Goal: Information Seeking & Learning: Learn about a topic

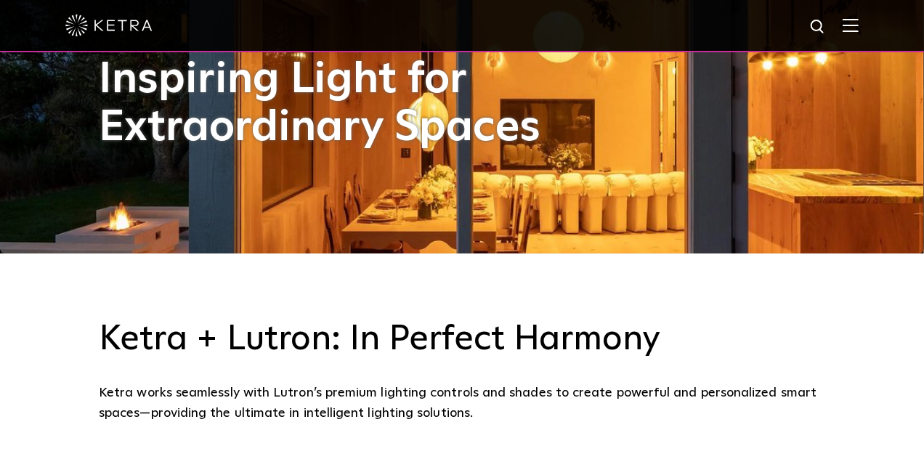
drag, startPoint x: 543, startPoint y: 131, endPoint x: 107, endPoint y: 86, distance: 438.3
click at [118, 91] on h1 "Inspiring Light for Extraordinary Spaces" at bounding box center [335, 104] width 472 height 96
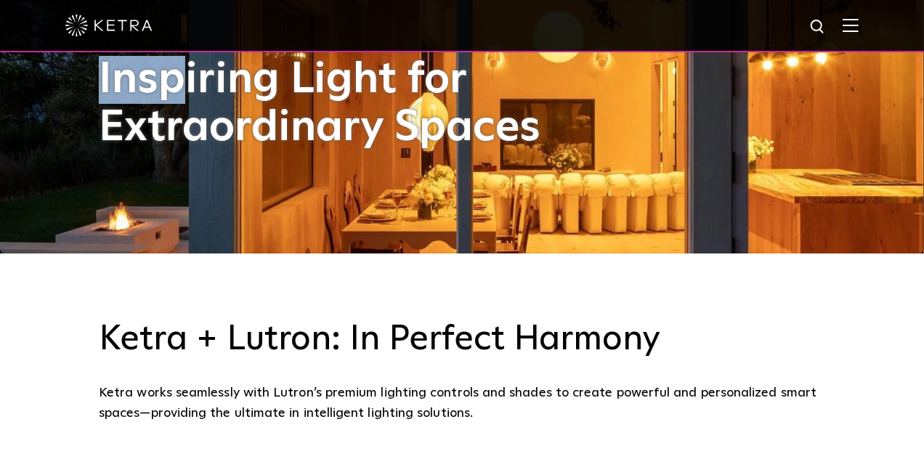
drag, startPoint x: 100, startPoint y: 85, endPoint x: 269, endPoint y: 118, distance: 172.4
click at [269, 118] on h1 "Inspiring Light for Extraordinary Spaces" at bounding box center [335, 104] width 472 height 96
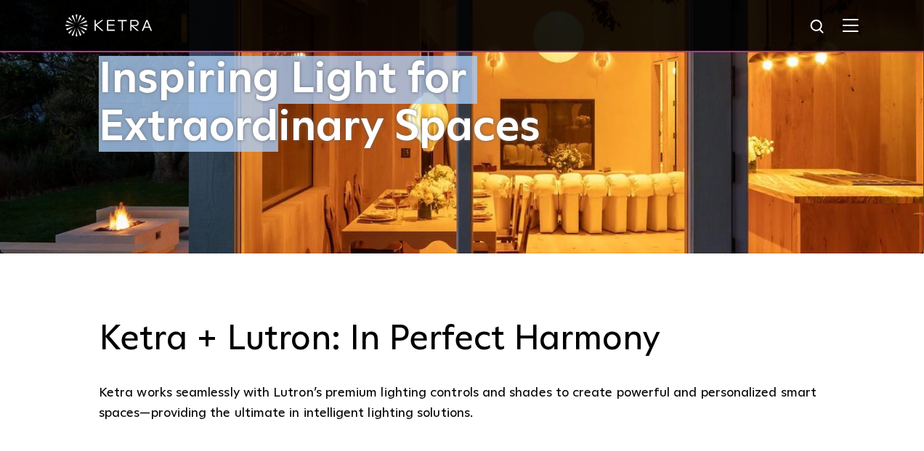
click at [541, 137] on h1 "Inspiring Light for Extraordinary Spaces" at bounding box center [335, 104] width 472 height 96
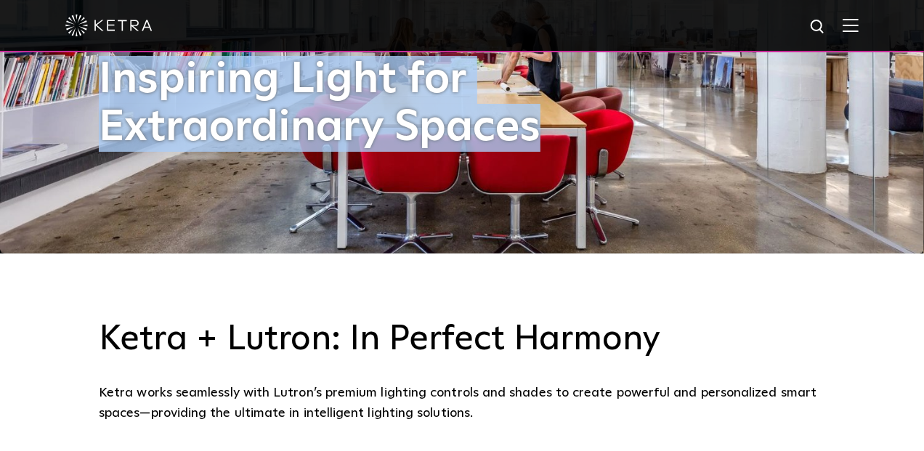
copy h1 "Inspiring Light for Extraordinary Spaces"
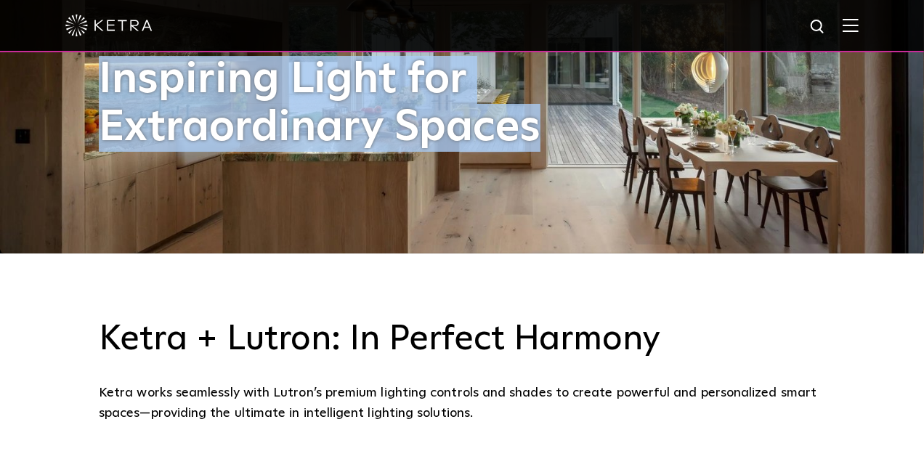
scroll to position [330, 0]
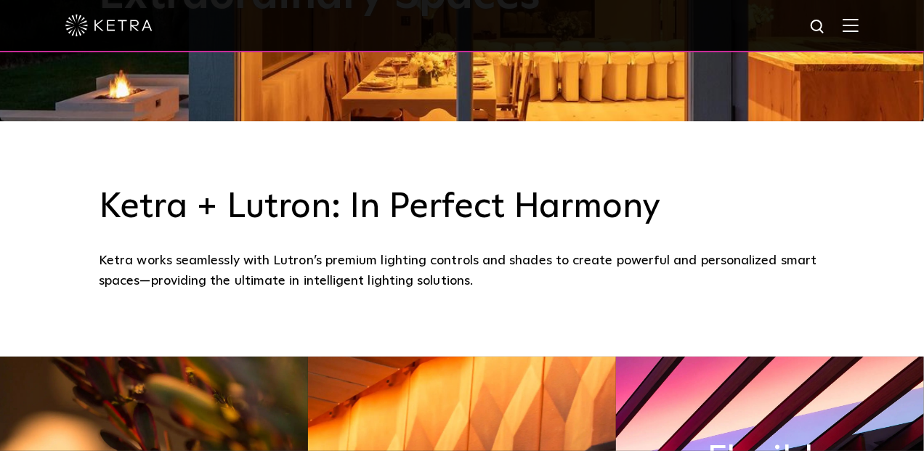
drag, startPoint x: 489, startPoint y: 284, endPoint x: 84, endPoint y: 214, distance: 411.5
click at [84, 216] on div "Ketra + Lutron: In Perfect Harmony Ketra works seamlessly with Lutron’s premium…" at bounding box center [462, 238] width 924 height 235
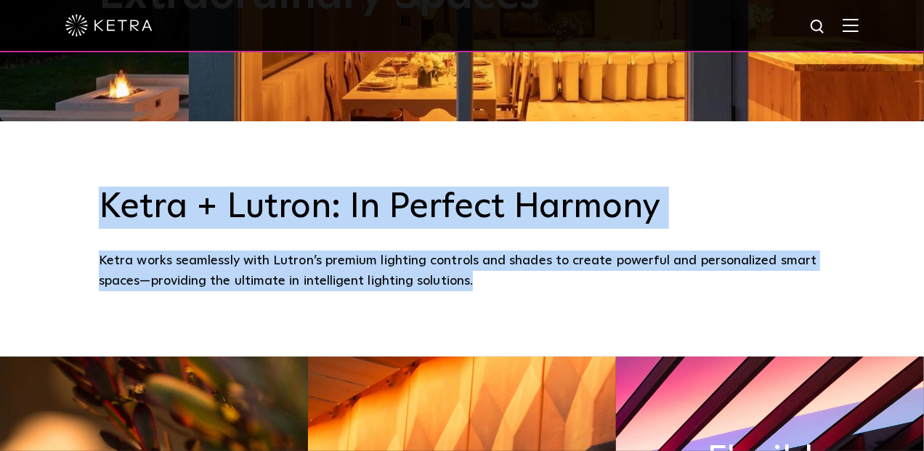
drag, startPoint x: 100, startPoint y: 208, endPoint x: 473, endPoint y: 285, distance: 380.6
click at [481, 284] on div "Ketra + Lutron: In Perfect Harmony Ketra works seamlessly with Lutron’s premium…" at bounding box center [462, 239] width 726 height 105
copy div "Ketra + Lutron: In Perfect Harmony Ketra works seamlessly with Lutron’s premium…"
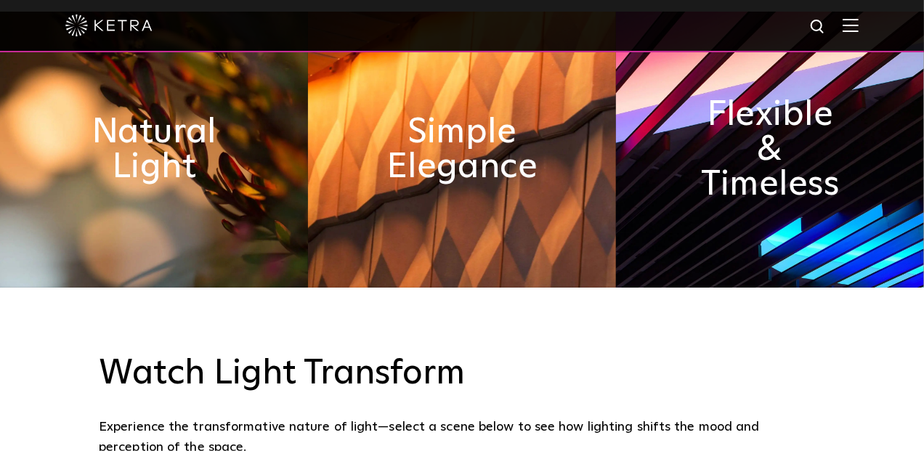
scroll to position [742, 0]
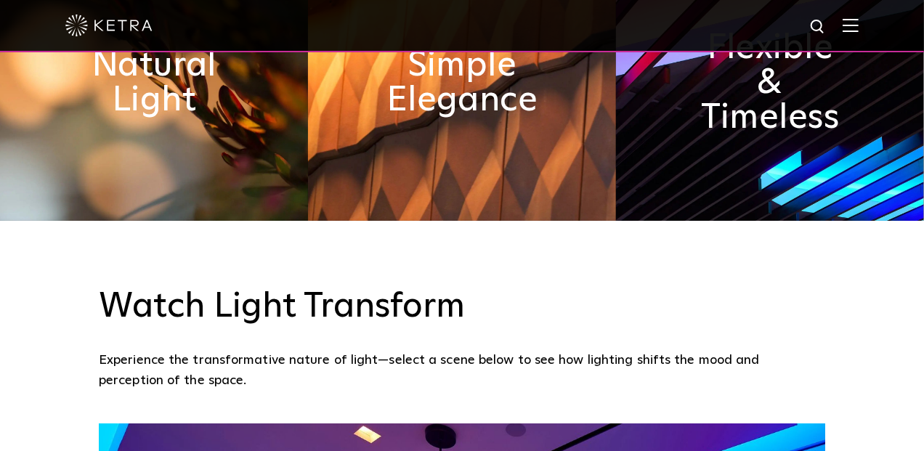
click at [222, 135] on img at bounding box center [154, 83] width 308 height 276
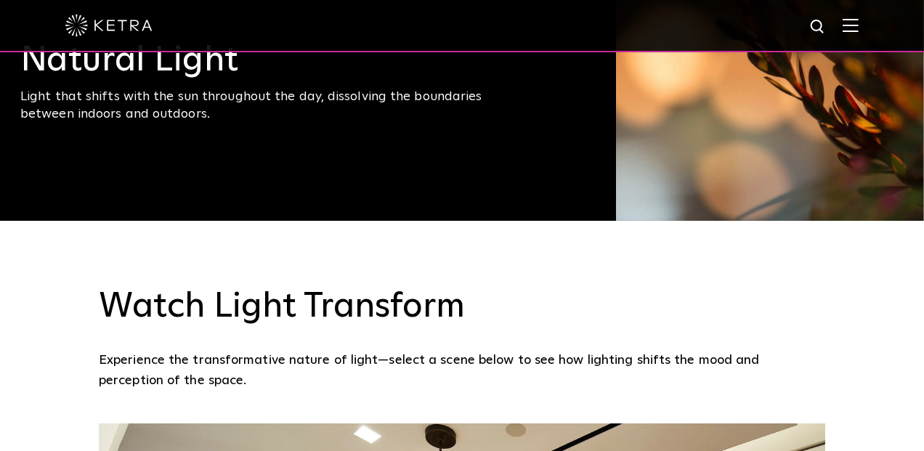
scroll to position [675, 0]
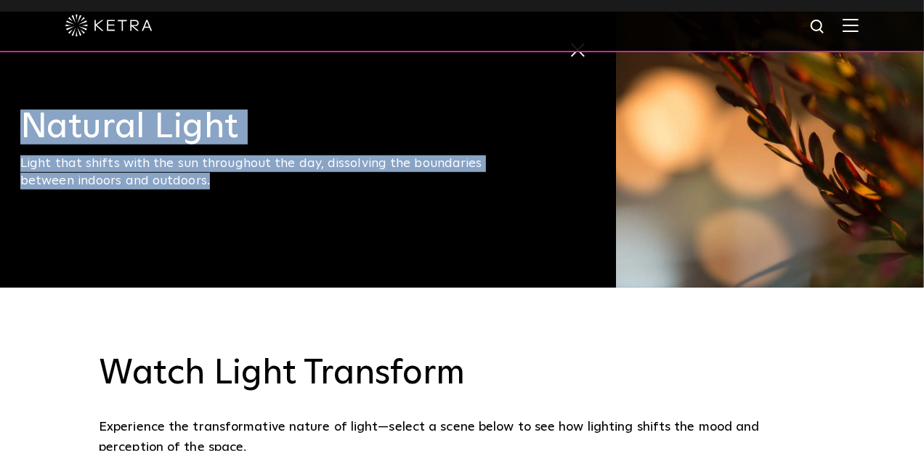
drag, startPoint x: 225, startPoint y: 185, endPoint x: 31, endPoint y: 136, distance: 200.7
click at [31, 136] on div "Natural Light Light that shifts with the sun throughout the day, dissolving the…" at bounding box center [265, 150] width 490 height 80
copy div "Natural Light Light that shifts with the sun throughout the day, dissolving the…"
click at [727, 183] on img at bounding box center [770, 150] width 308 height 276
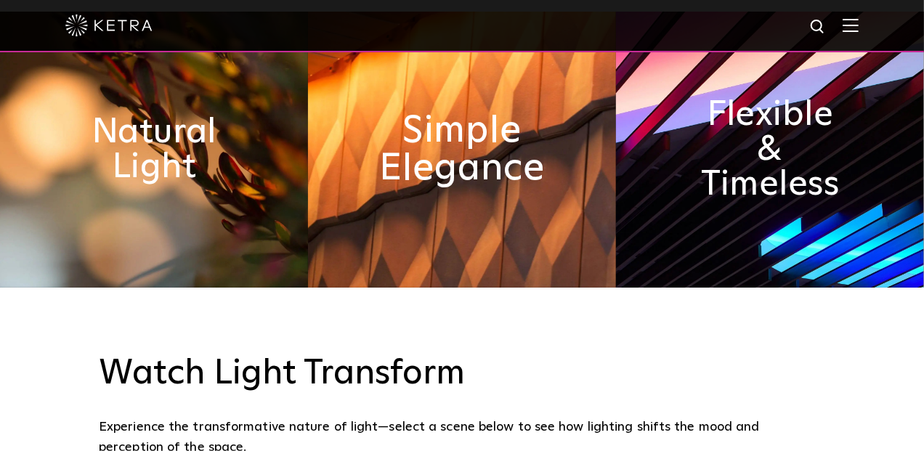
click at [511, 178] on h2 "Simple Elegance" at bounding box center [462, 150] width 168 height 76
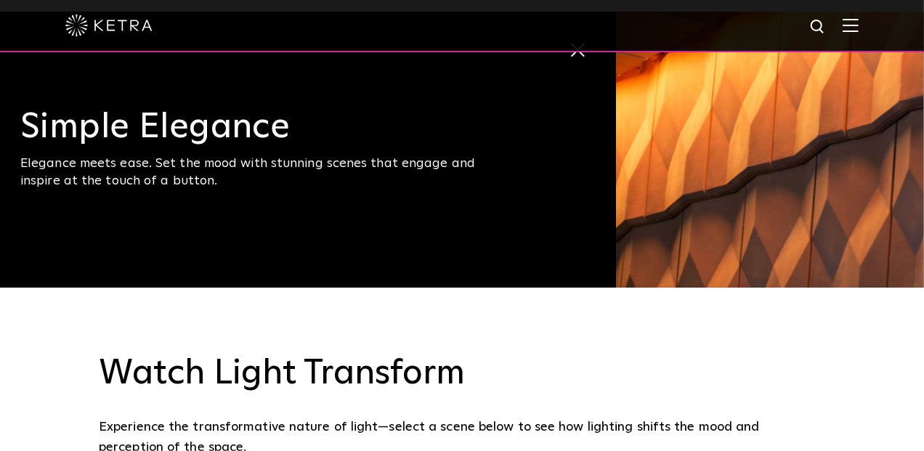
drag, startPoint x: 235, startPoint y: 184, endPoint x: 41, endPoint y: 137, distance: 200.2
click at [41, 137] on div "Simple Elegance Elegance meets ease. Set the mood with stunning scenes that eng…" at bounding box center [265, 150] width 490 height 80
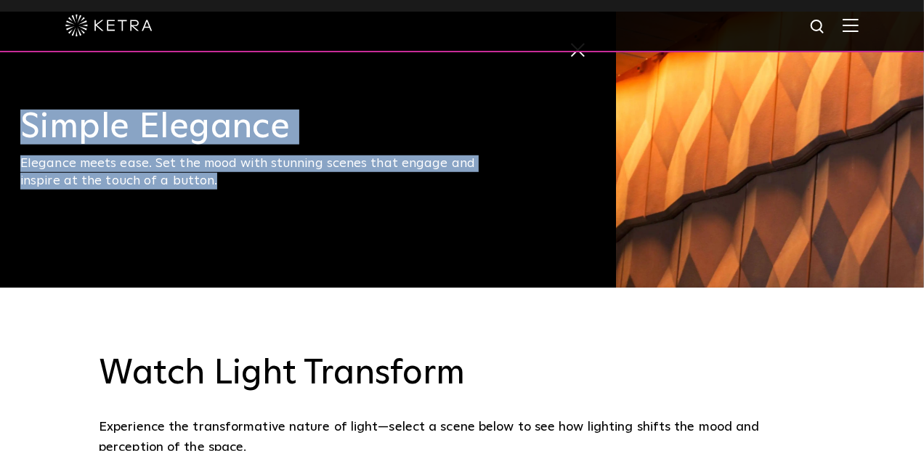
drag, startPoint x: 24, startPoint y: 126, endPoint x: 218, endPoint y: 182, distance: 202.1
click at [218, 182] on div "Simple Elegance Elegance meets ease. Set the mood with stunning scenes that eng…" at bounding box center [265, 150] width 490 height 80
copy div "Simple Elegance Elegance meets ease. Set the mood with stunning scenes that eng…"
click at [681, 166] on img at bounding box center [770, 150] width 308 height 276
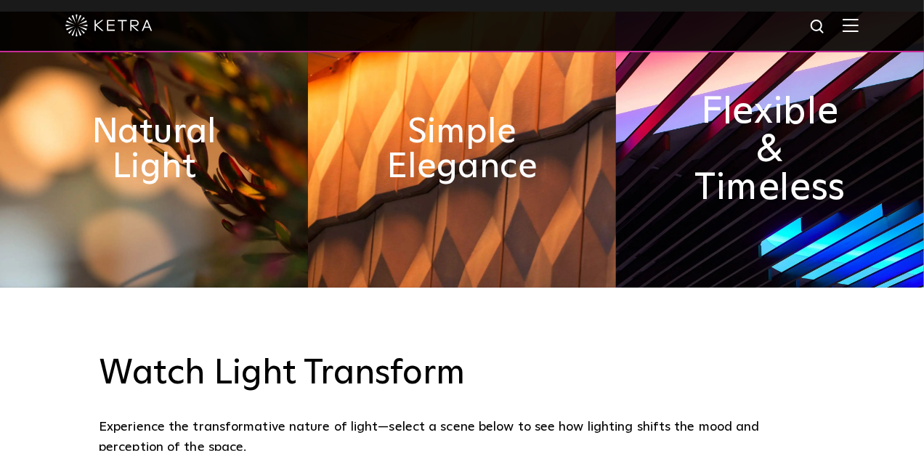
click at [801, 159] on h2 "Flexible & Timeless" at bounding box center [770, 150] width 168 height 114
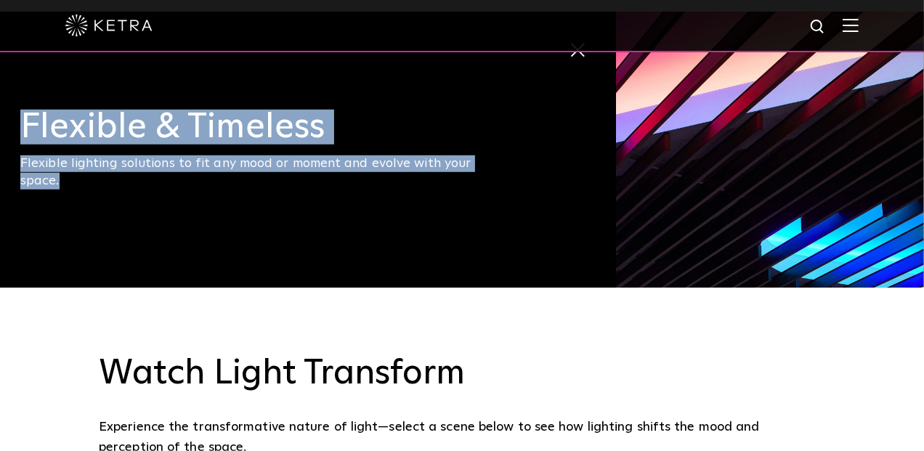
drag, startPoint x: 33, startPoint y: 136, endPoint x: 514, endPoint y: 174, distance: 481.7
click at [514, 174] on span "Flexible & Timeless Flexible lighting solutions to fit any mood or moment and e…" at bounding box center [308, 150] width 616 height 276
copy div "Flexible & Timeless Flexible lighting solutions to fit any mood or moment and e…"
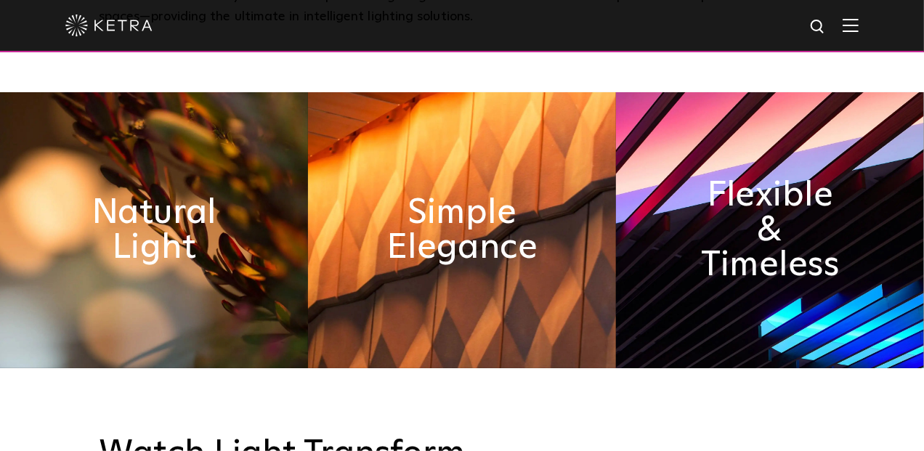
scroll to position [660, 0]
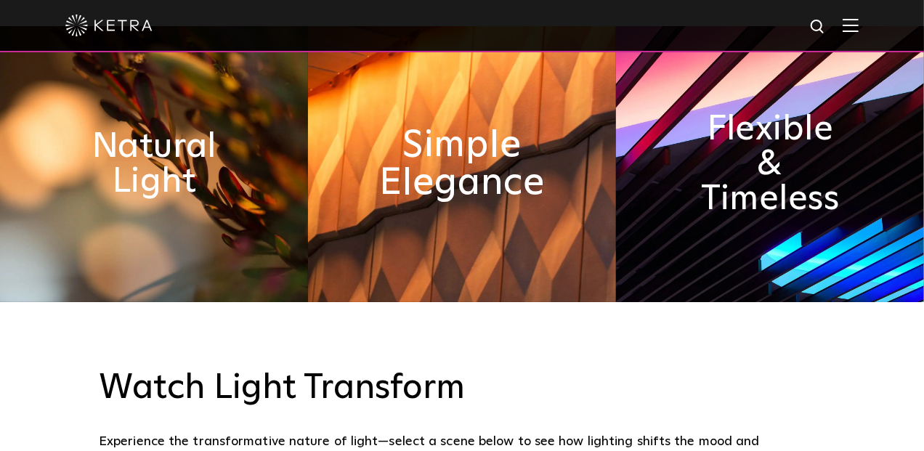
click at [482, 182] on h2 "Simple Elegance" at bounding box center [462, 164] width 168 height 76
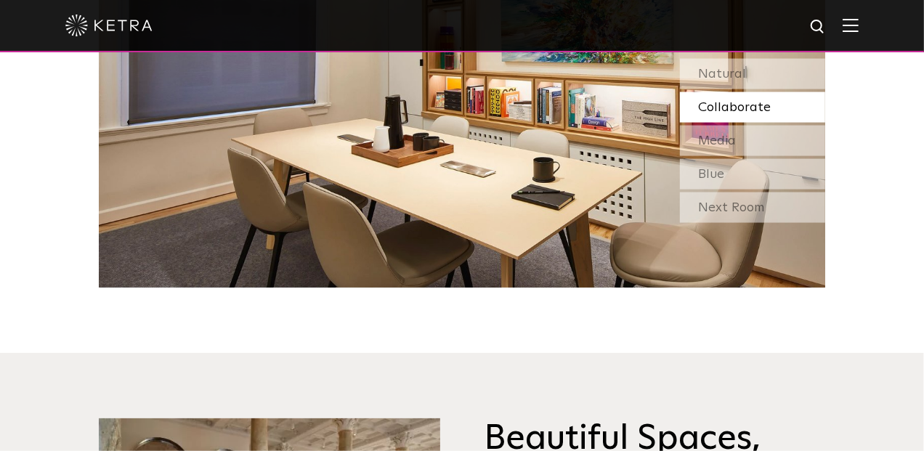
scroll to position [1255, 0]
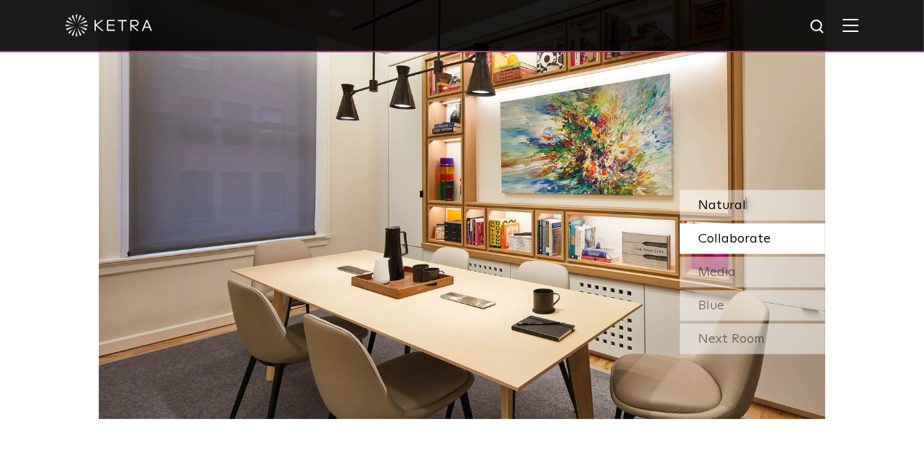
click at [750, 206] on div "Natural" at bounding box center [752, 205] width 145 height 31
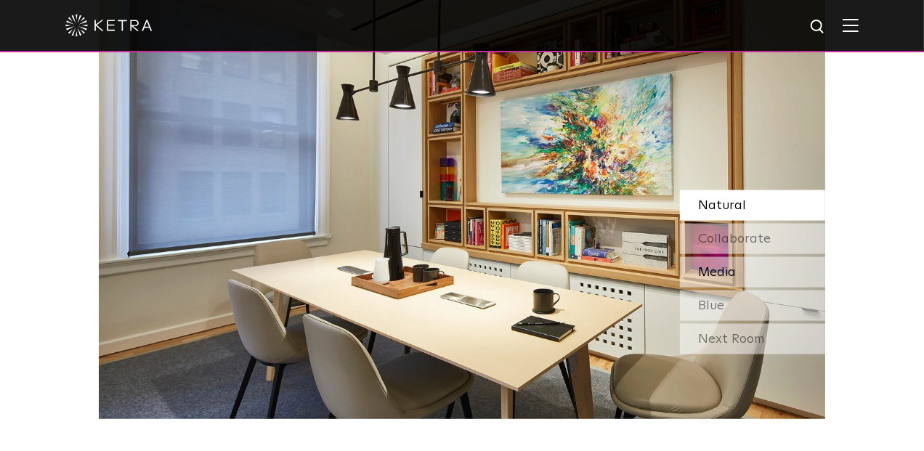
click at [729, 278] on span "Media" at bounding box center [717, 272] width 38 height 13
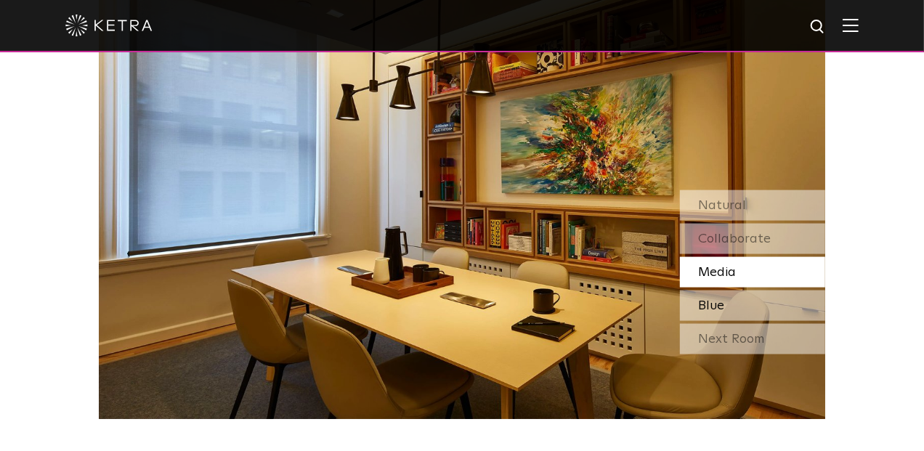
click at [729, 318] on div "Blue" at bounding box center [752, 306] width 145 height 31
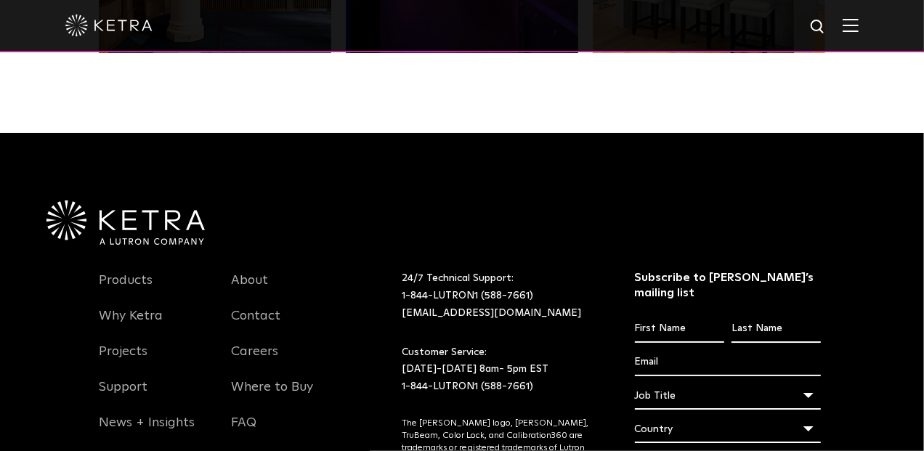
scroll to position [2971, 0]
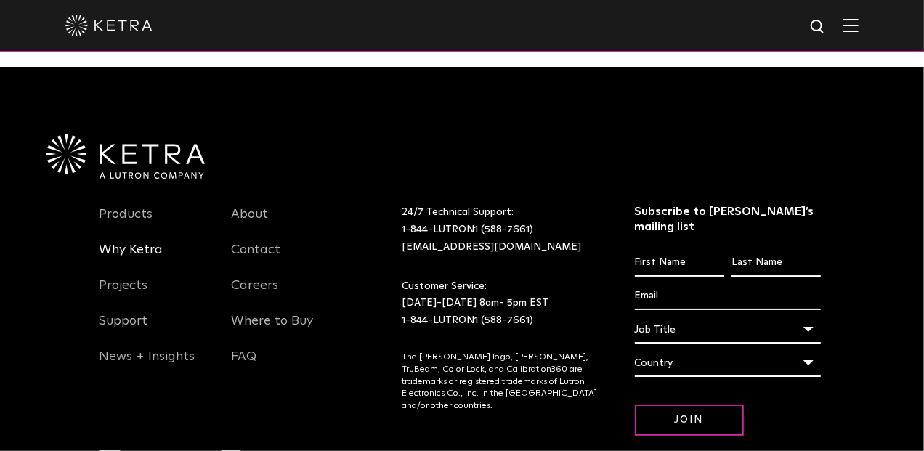
click at [142, 252] on link "Why Ketra" at bounding box center [131, 258] width 64 height 33
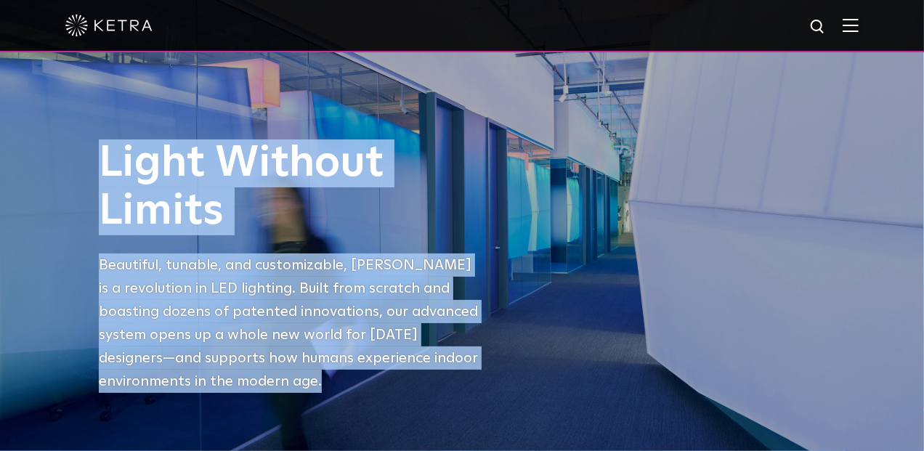
drag, startPoint x: 192, startPoint y: 384, endPoint x: 105, endPoint y: 177, distance: 225.0
click at [105, 177] on div "Light Without Limits Beautiful, tunable, and customizable, Ketra is a revolutio…" at bounding box center [462, 276] width 756 height 275
copy div "Light Without Limits Beautiful, tunable, and customizable, Ketra is a revolutio…"
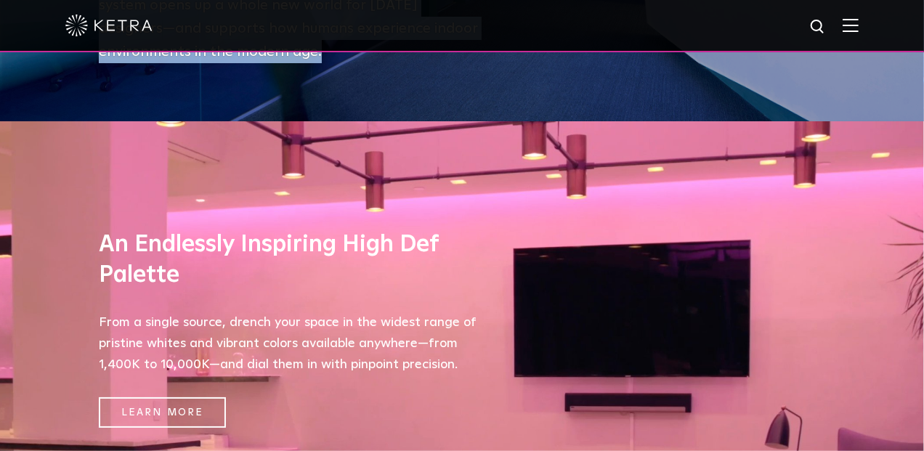
scroll to position [396, 0]
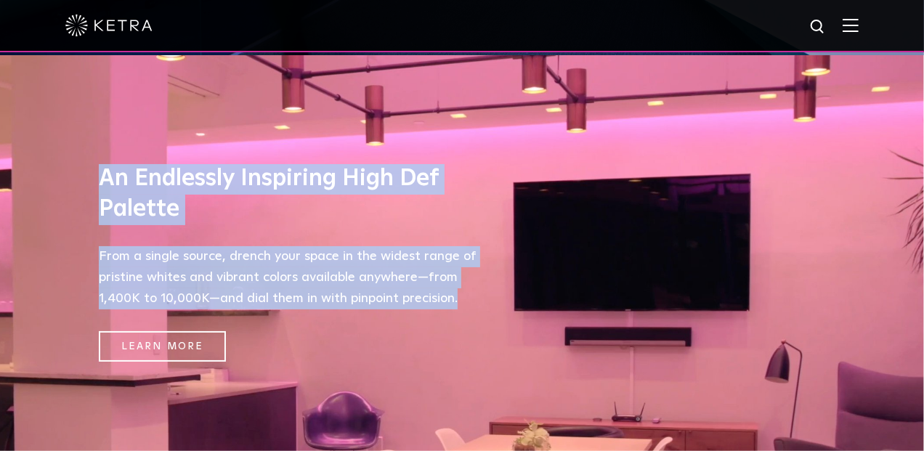
drag, startPoint x: 466, startPoint y: 303, endPoint x: 97, endPoint y: 186, distance: 387.8
click at [97, 187] on div "An Endlessly Inspiring High Def Palette From a single source, drench your space…" at bounding box center [462, 263] width 756 height 416
copy div "An Endlessly Inspiring High Def Palette From a single source, drench your space…"
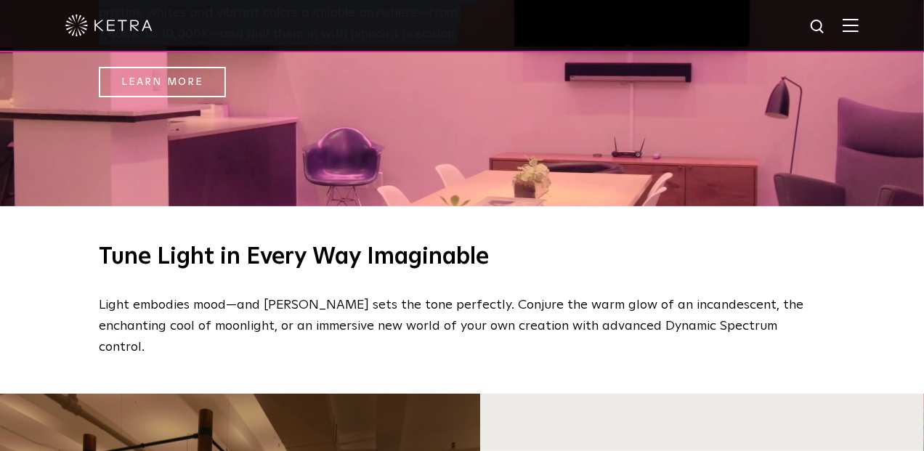
scroll to position [726, 0]
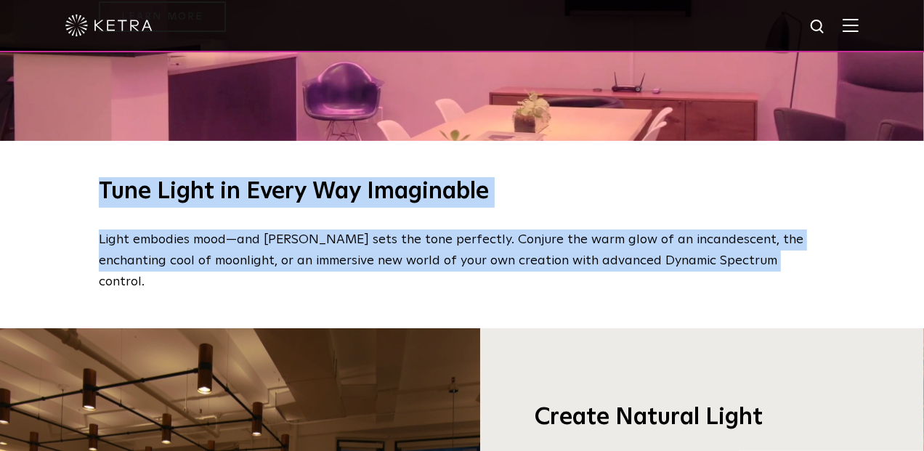
drag, startPoint x: 724, startPoint y: 259, endPoint x: 91, endPoint y: 213, distance: 634.4
click at [91, 213] on div "Tune Light in Every Way Imaginable Light embodies mood—and Ketra sets the tone …" at bounding box center [462, 234] width 756 height 115
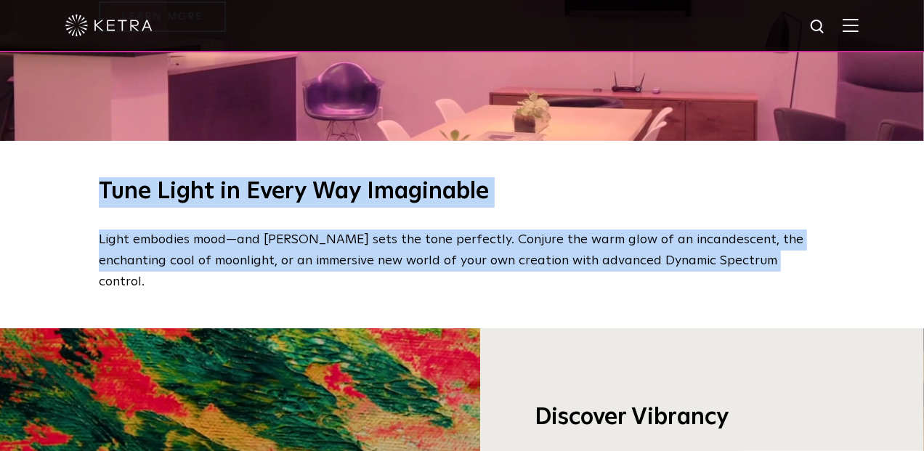
copy div "Tune Light in Every Way Imaginable Light embodies mood—and Ketra sets the tone …"
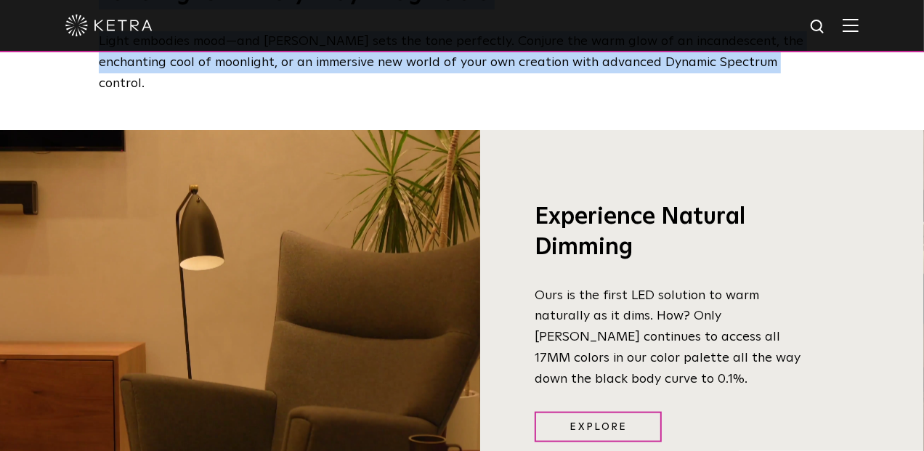
scroll to position [990, 0]
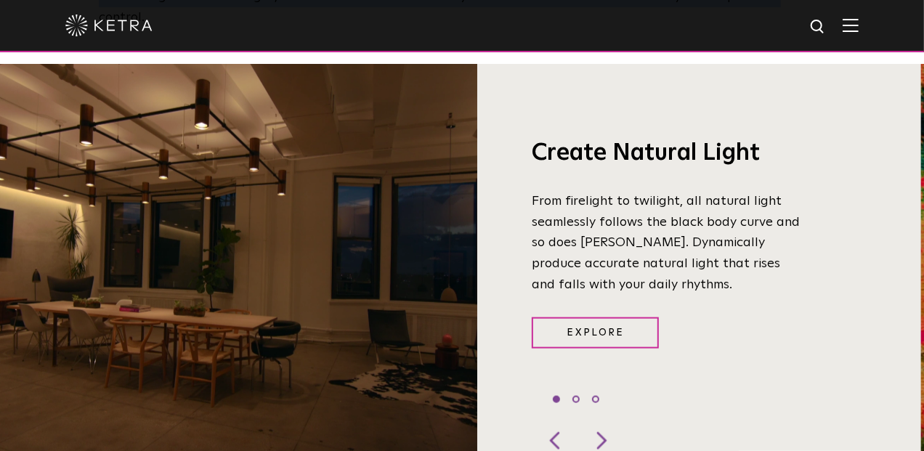
drag, startPoint x: 621, startPoint y: 266, endPoint x: 539, endPoint y: 167, distance: 128.5
click at [539, 167] on div "Create Natural Light From firelight to twilight, all natural light seamlessly f…" at bounding box center [646, 261] width 338 height 391
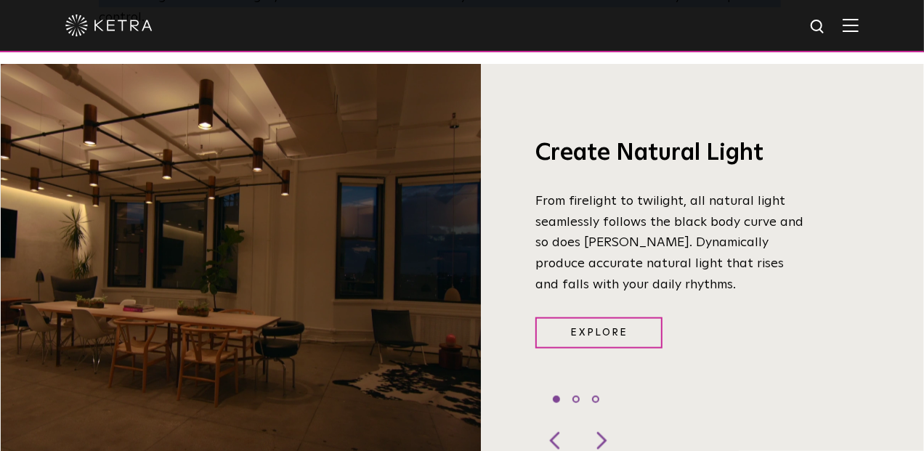
drag, startPoint x: 532, startPoint y: 134, endPoint x: 603, endPoint y: 193, distance: 92.4
click at [609, 195] on div "Create Natural Light From firelight to twilight, all natural light seamlessly f…" at bounding box center [650, 261] width 338 height 391
drag, startPoint x: 538, startPoint y: 133, endPoint x: 623, endPoint y: 261, distance: 153.5
click at [623, 261] on div "Create Natural Light From firelight to twilight, all natural light seamlessly f…" at bounding box center [650, 261] width 338 height 391
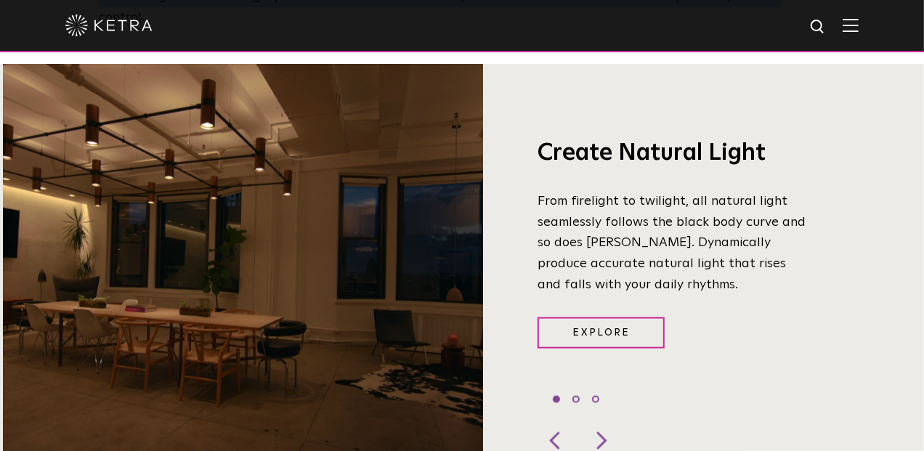
drag, startPoint x: 539, startPoint y: 135, endPoint x: 595, endPoint y: 191, distance: 79.1
click at [585, 178] on div "Create Natural Light From firelight to twilight, all natural light seamlessly f…" at bounding box center [652, 261] width 338 height 391
click at [613, 225] on p "From firelight to twilight, all natural light seamlessly follows the black body…" at bounding box center [674, 243] width 272 height 105
click at [601, 216] on p "From firelight to twilight, all natural light seamlessly follows the black body…" at bounding box center [674, 243] width 272 height 105
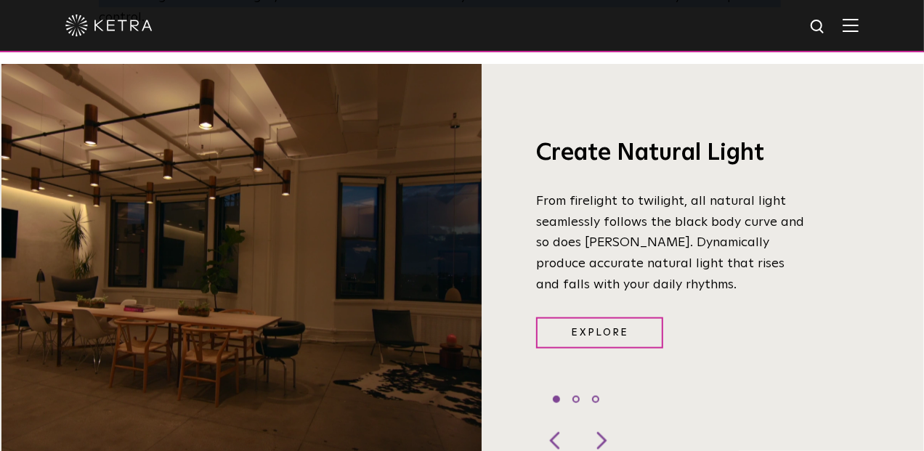
drag, startPoint x: 601, startPoint y: 216, endPoint x: 592, endPoint y: 207, distance: 12.9
click at [592, 207] on p "From firelight to twilight, all natural light seamlessly follows the black body…" at bounding box center [672, 243] width 272 height 105
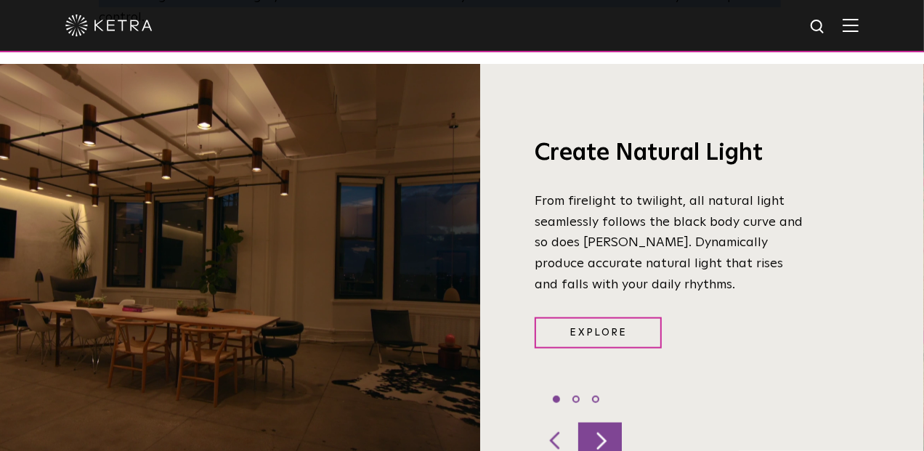
click at [606, 423] on div at bounding box center [600, 441] width 44 height 36
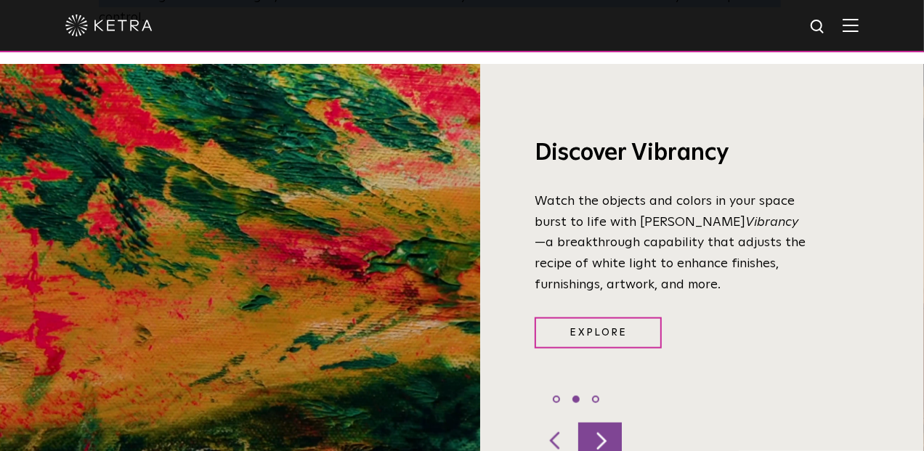
click at [607, 423] on div at bounding box center [600, 441] width 44 height 36
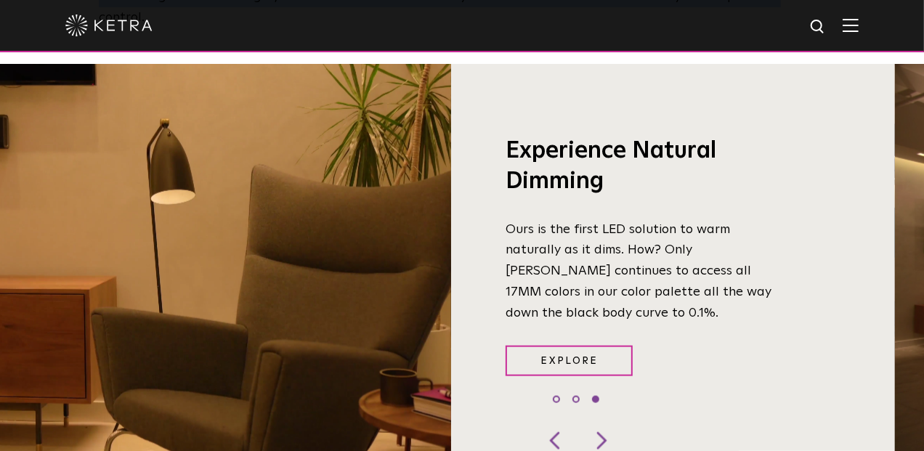
drag, startPoint x: 620, startPoint y: 291, endPoint x: 598, endPoint y: 249, distance: 47.1
click at [598, 249] on p "Ours is the first LED solution to warm naturally as it dims. How? Only Ketra co…" at bounding box center [642, 271] width 272 height 105
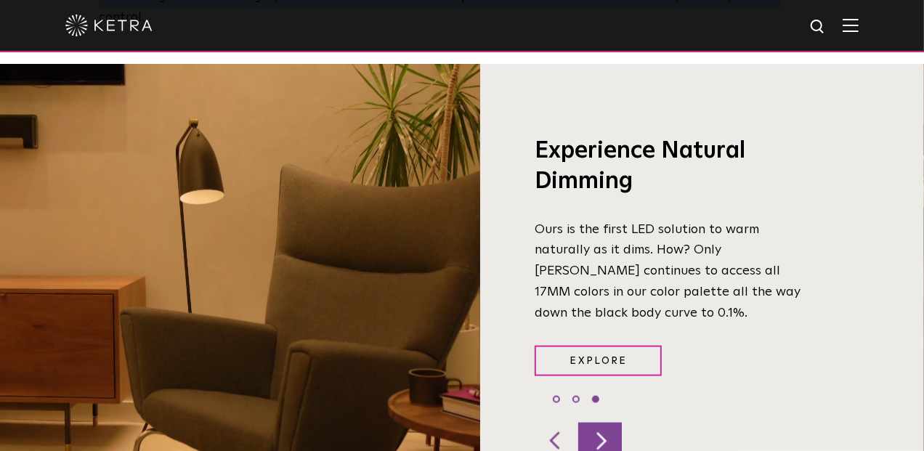
click at [604, 423] on div at bounding box center [600, 441] width 44 height 36
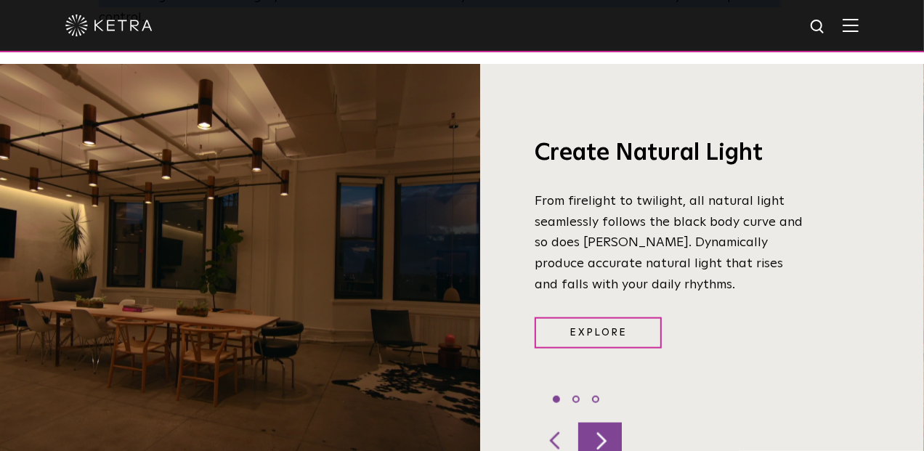
click at [604, 423] on div at bounding box center [600, 441] width 44 height 36
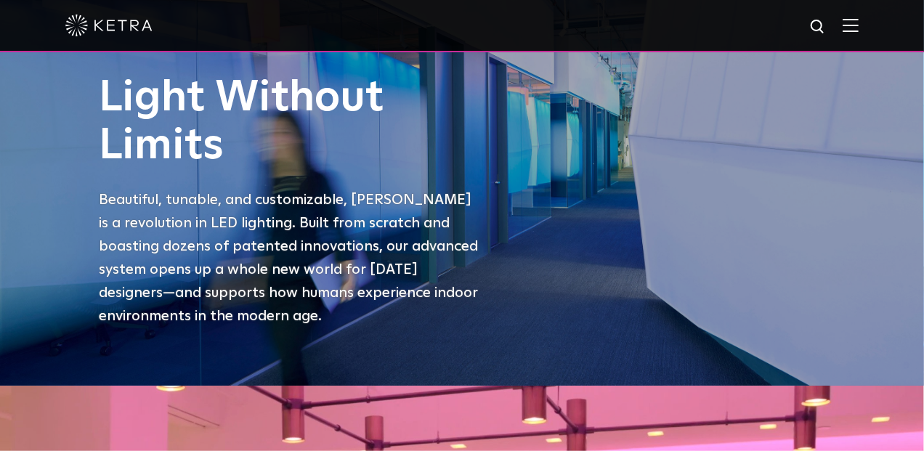
scroll to position [0, 0]
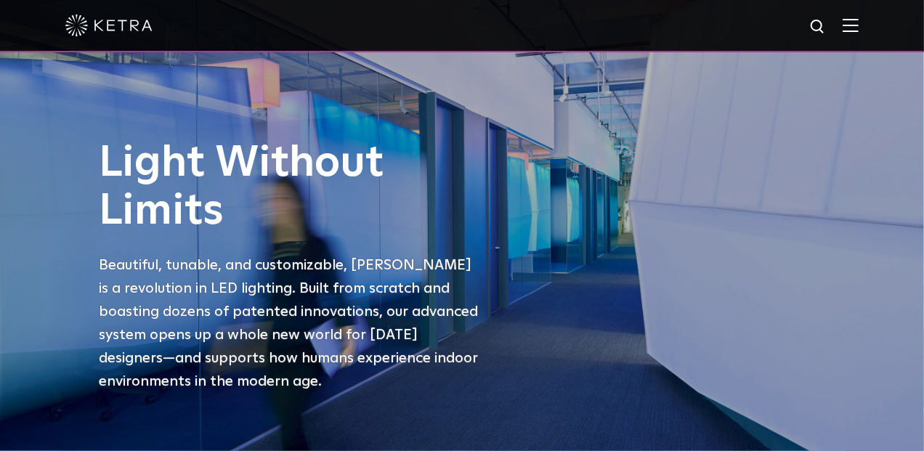
click at [131, 28] on img at bounding box center [108, 26] width 87 height 22
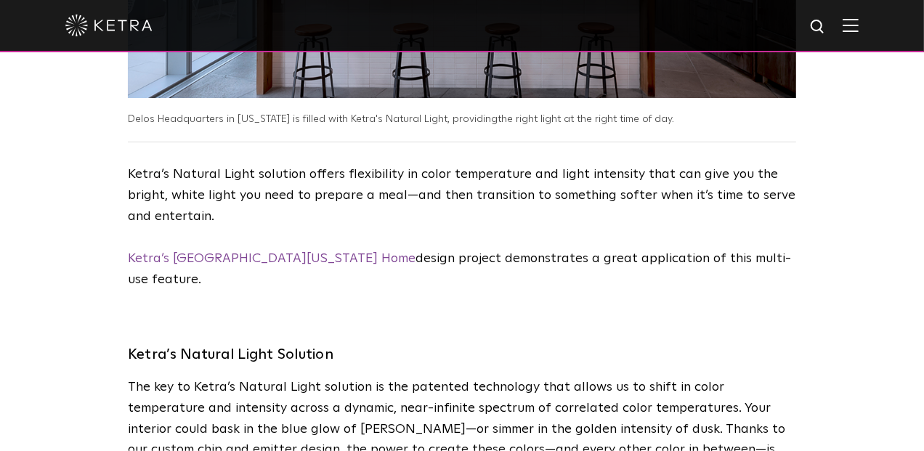
scroll to position [3236, 0]
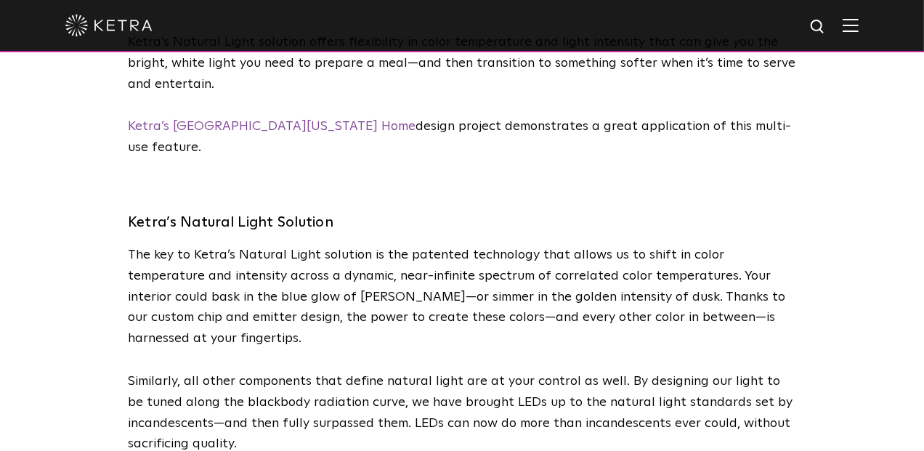
drag, startPoint x: 246, startPoint y: 402, endPoint x: 119, endPoint y: 208, distance: 231.9
copy div "Ketra’s Natural Light Solution The key to Ketra’s Natural Light solution is the…"
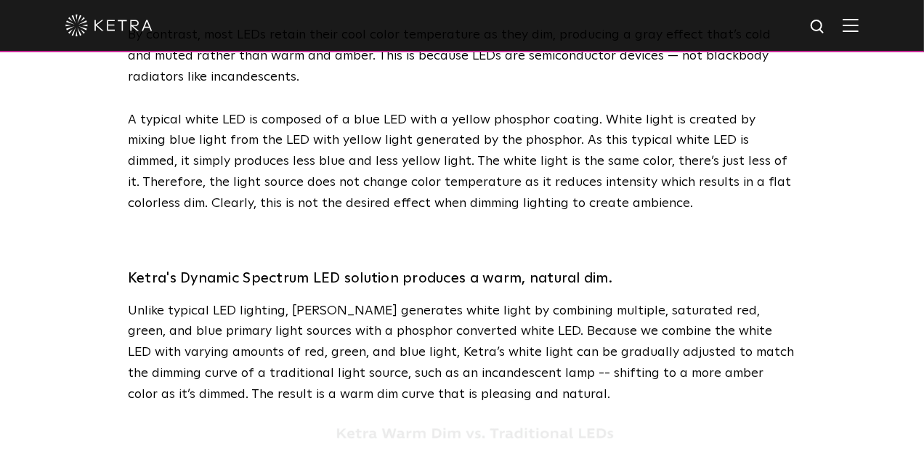
scroll to position [1189, 0]
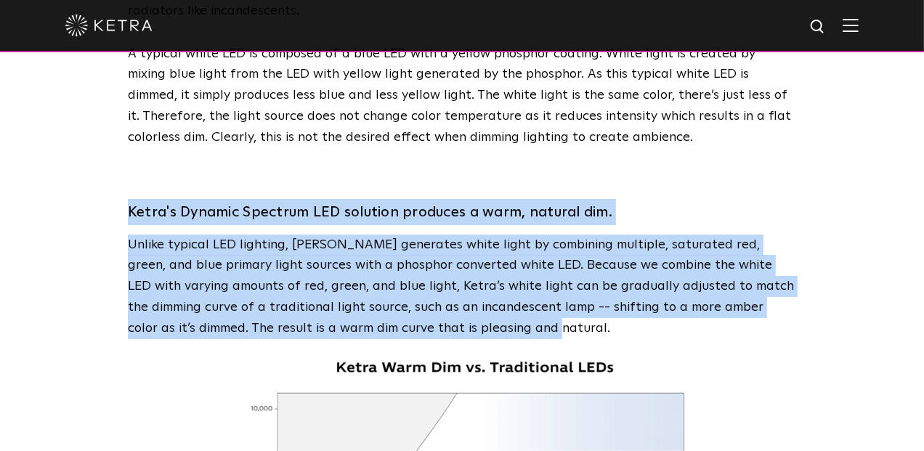
drag, startPoint x: 461, startPoint y: 329, endPoint x: 109, endPoint y: 219, distance: 369.2
click at [109, 219] on div "The Evolution of Warm Dimming Humans have a natural preference for lighting tha…" at bounding box center [462, 332] width 924 height 3042
copy div "Ketra's Dynamic Spectrum LED solution produces a warm, natural dim. Unlike typi…"
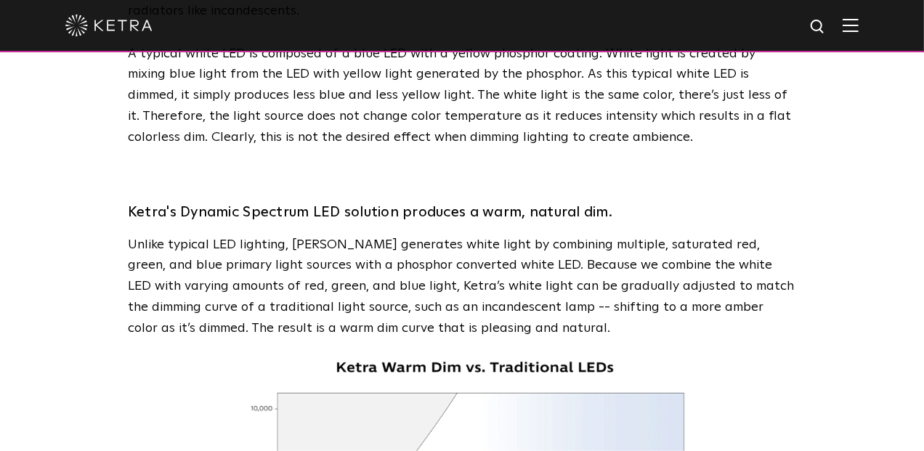
click at [852, 134] on div "The Evolution of Warm Dimming Humans have a natural preference for lighting tha…" at bounding box center [462, 332] width 924 height 3042
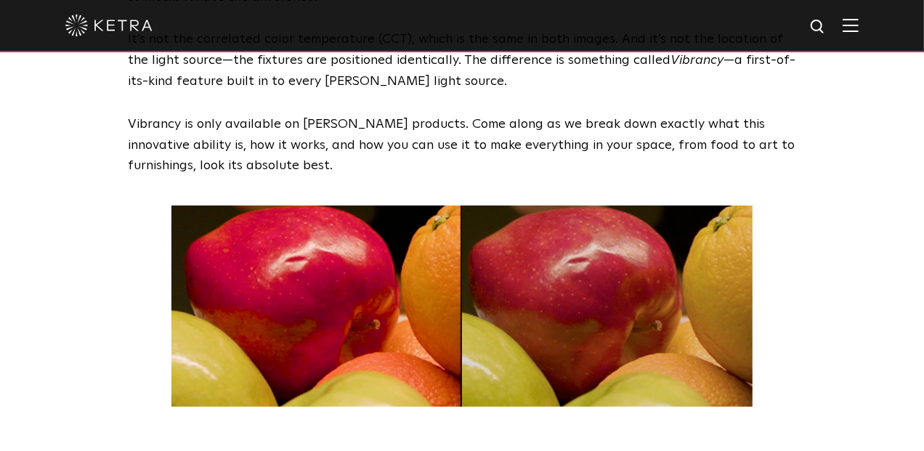
scroll to position [594, 0]
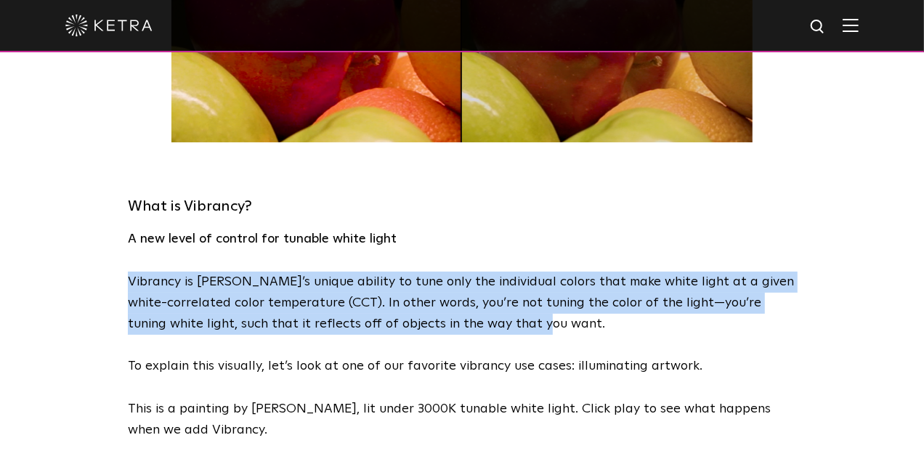
drag, startPoint x: 501, startPoint y: 325, endPoint x: 120, endPoint y: 281, distance: 383.9
copy p "Vibrancy is [PERSON_NAME]’s unique ability to tune only the individual colors t…"
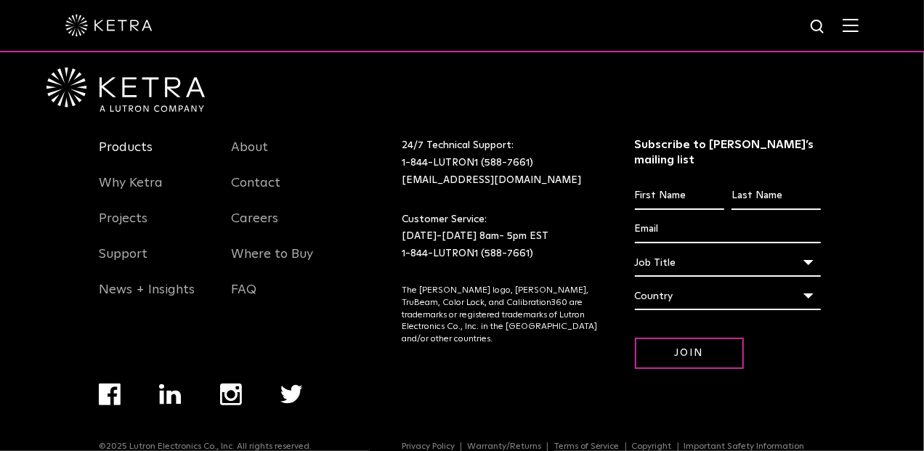
click at [125, 153] on link "Products" at bounding box center [126, 155] width 54 height 33
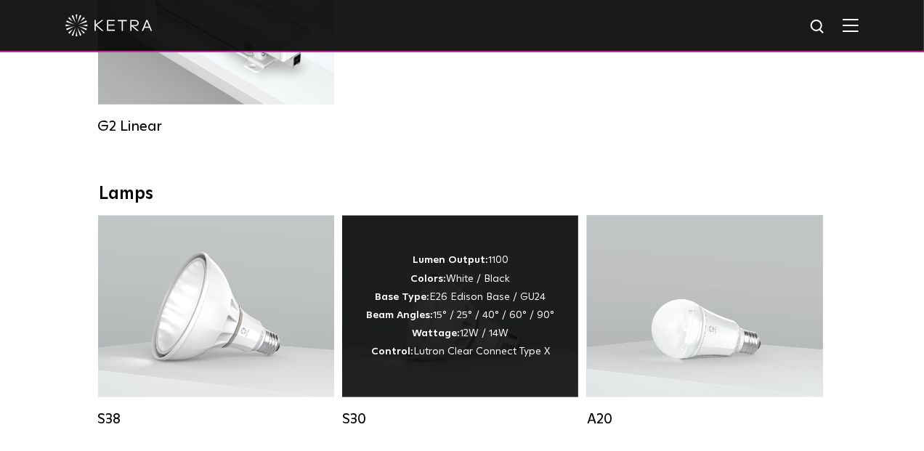
scroll to position [990, 0]
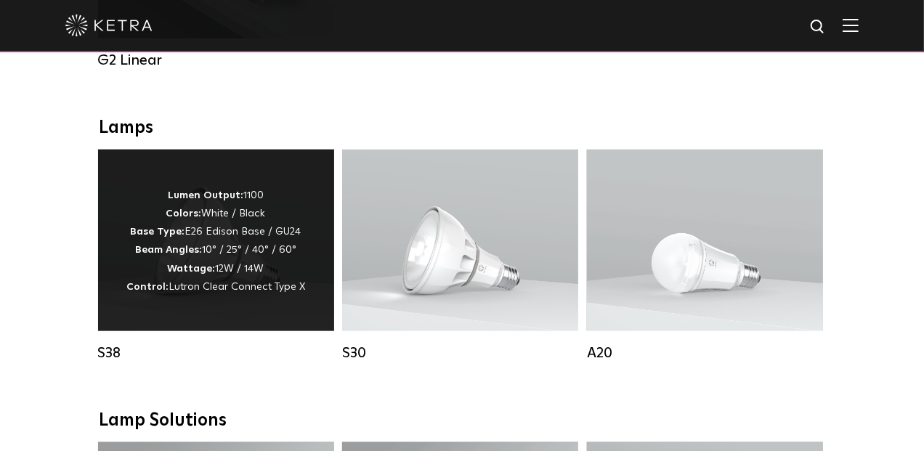
click at [191, 255] on strong "Beam Angles:" at bounding box center [168, 250] width 67 height 10
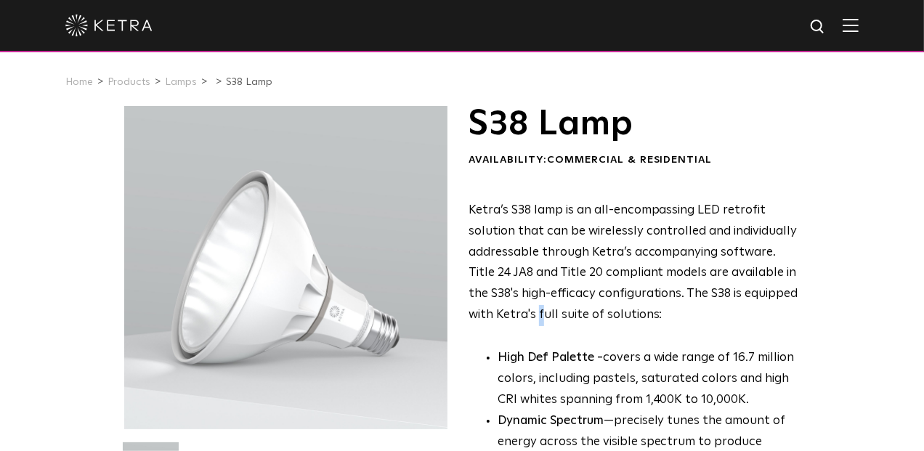
drag, startPoint x: 592, startPoint y: 283, endPoint x: 539, endPoint y: 294, distance: 54.1
click at [539, 294] on p "Ketra’s S38 lamp is an all-encompassing LED retrofit solution that can be wirel…" at bounding box center [634, 264] width 331 height 126
